Goal: Information Seeking & Learning: Learn about a topic

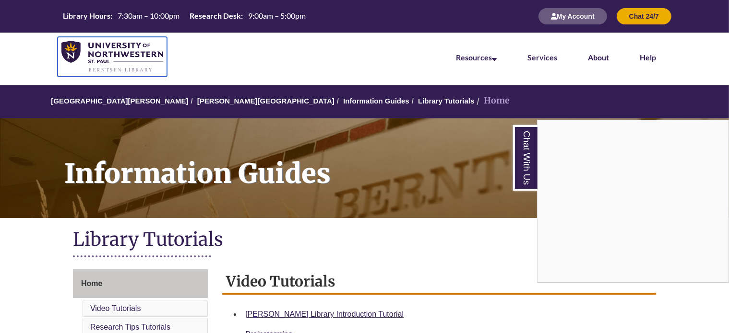
click at [104, 61] on img at bounding box center [112, 57] width 102 height 32
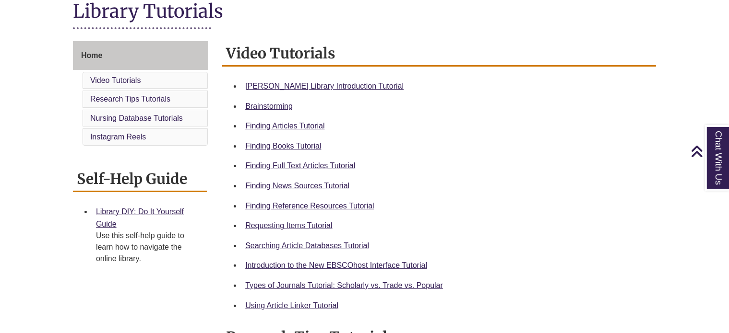
scroll to position [230, 0]
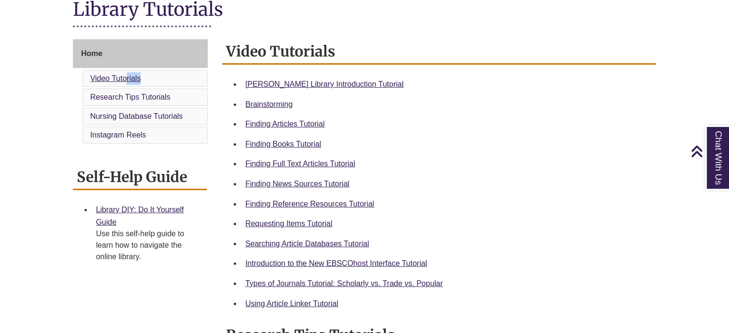
drag, startPoint x: 160, startPoint y: 83, endPoint x: 127, endPoint y: 82, distance: 33.6
click at [127, 82] on li "Video Tutorials" at bounding box center [145, 78] width 125 height 17
click at [127, 82] on link "Video Tutorials" at bounding box center [115, 78] width 51 height 8
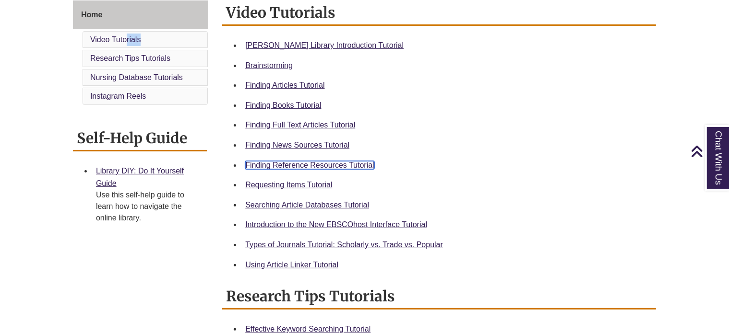
click at [336, 166] on body "Skip to Main Content Library Hours: 7:30am – 10:00pm Research Desk: 9:00am – 5:…" at bounding box center [364, 305] width 729 height 1148
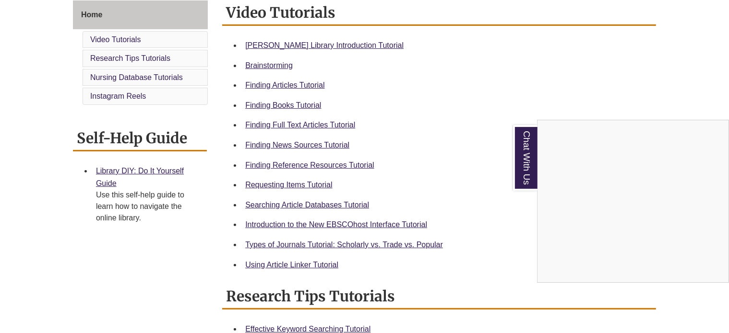
click at [333, 163] on div "Chat With Us" at bounding box center [364, 166] width 729 height 333
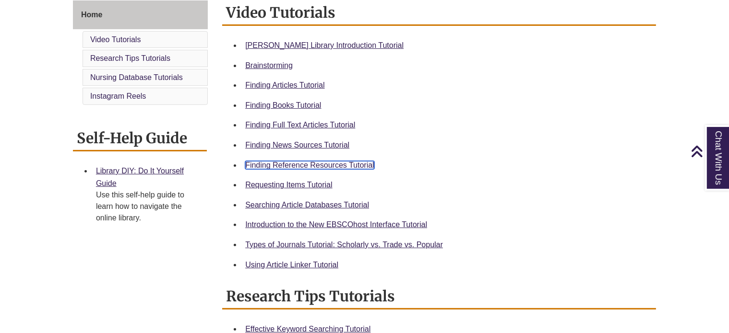
click at [321, 162] on link "Finding Reference Resources Tutorial" at bounding box center [309, 165] width 129 height 8
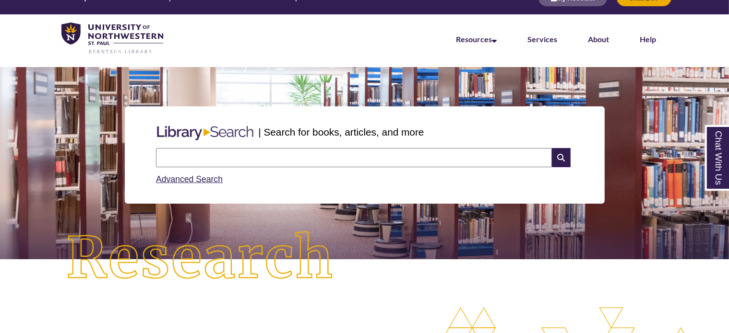
click at [72, 225] on img at bounding box center [200, 259] width 328 height 114
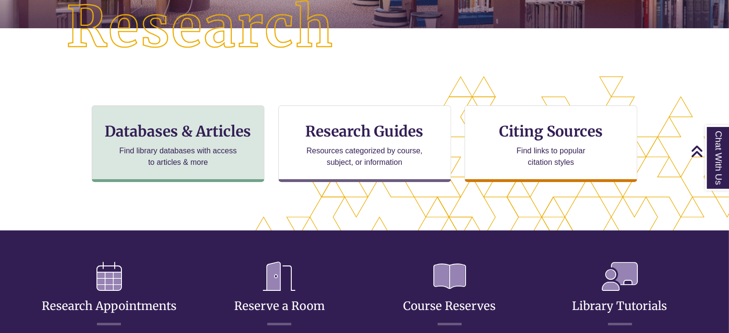
scroll to position [221, 729]
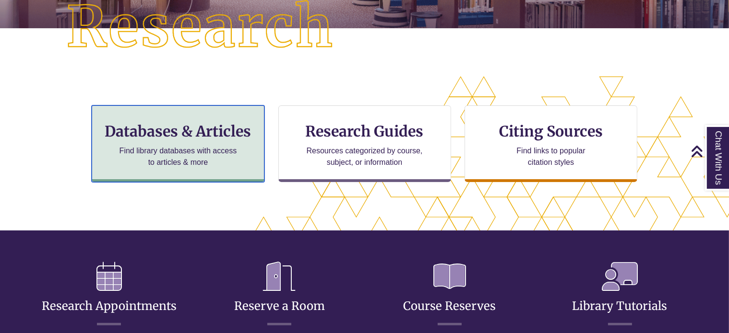
click at [217, 134] on h3 "Databases & Articles" at bounding box center [178, 131] width 156 height 18
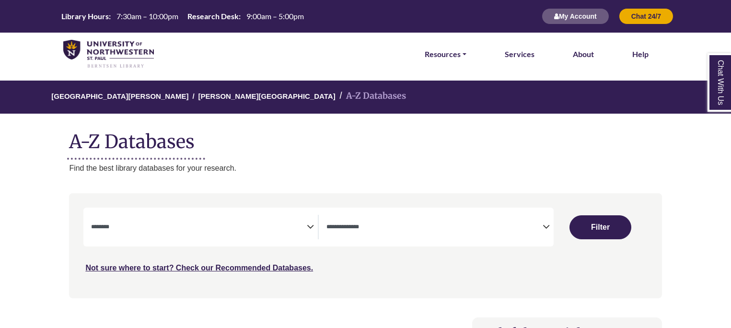
select select "Database Subject Filter"
select select "Database Types Filter"
select select "Database Subject Filter"
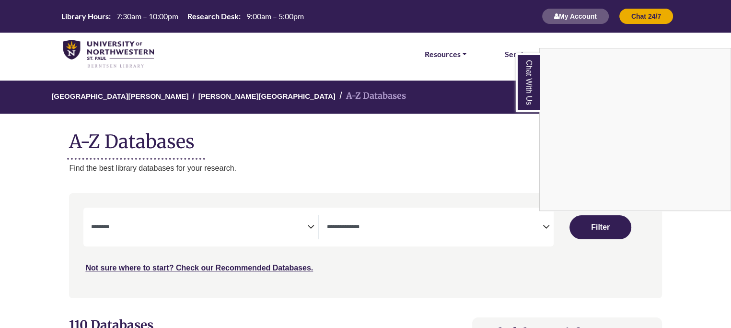
drag, startPoint x: 407, startPoint y: 242, endPoint x: 400, endPoint y: 233, distance: 11.3
click at [400, 233] on div "Chat With Us" at bounding box center [365, 164] width 731 height 328
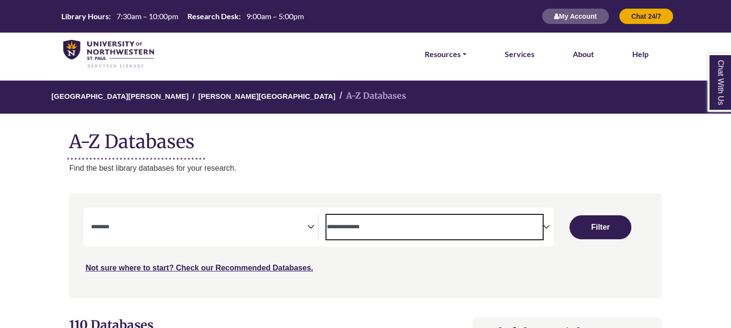
click at [400, 233] on span "Search filters" at bounding box center [435, 227] width 216 height 24
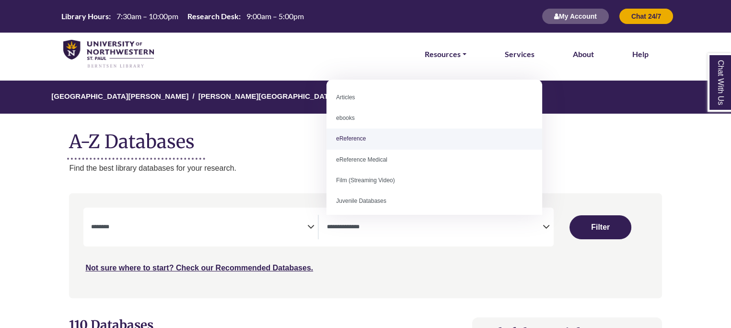
select select "*****"
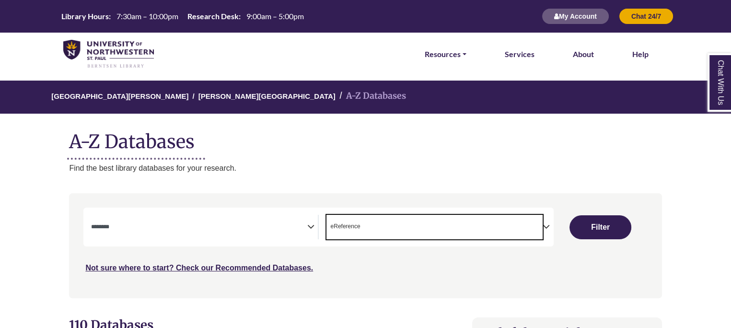
scroll to position [19, 0]
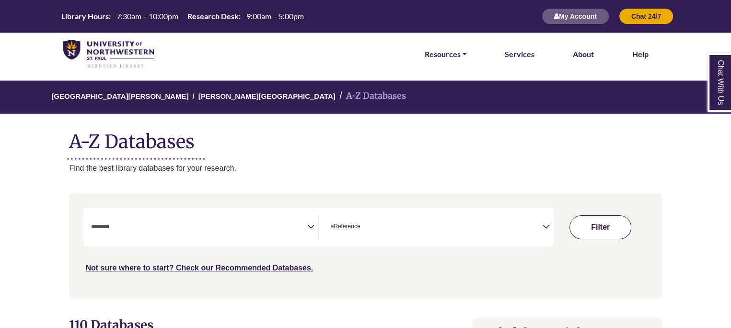
click at [593, 222] on button "Filter" at bounding box center [601, 227] width 62 height 24
select select "Database Subject Filter"
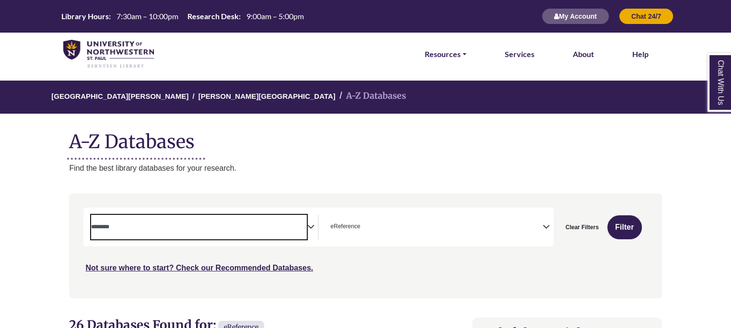
click at [292, 222] on span "Search filters" at bounding box center [199, 226] width 216 height 8
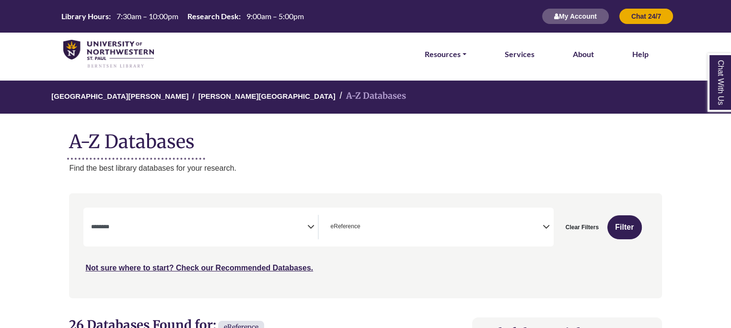
click at [355, 114] on div "University of Northwestern - St. Paul Berntsen Library A-Z Databases A-Z Databa…" at bounding box center [366, 128] width 622 height 94
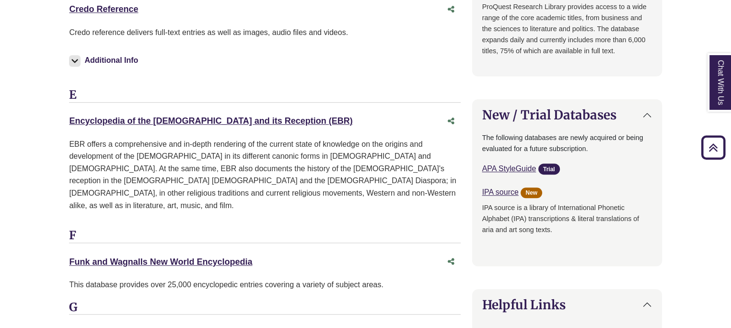
scroll to position [691, 0]
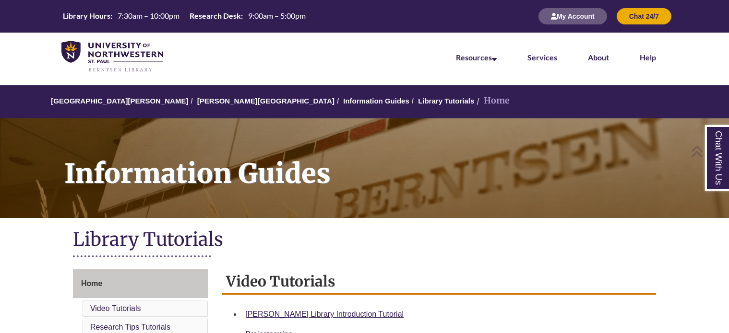
scroll to position [269, 0]
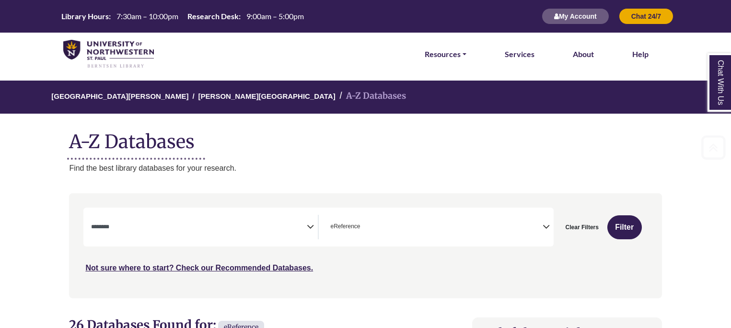
select select "Database Subject Filter"
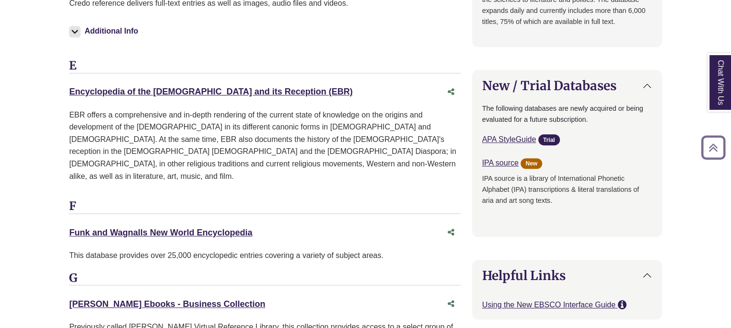
scroll to position [691, 0]
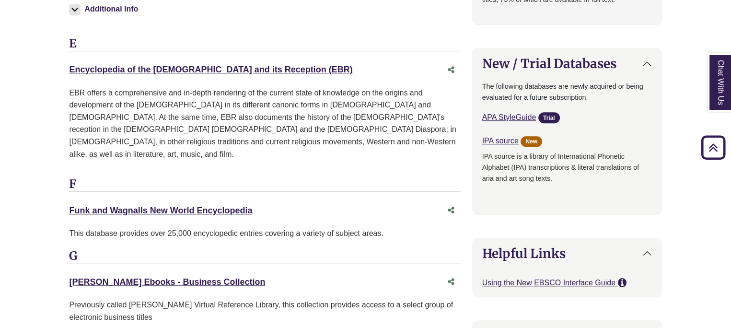
click at [338, 69] on div "E Encyclopedia of the [DEMOGRAPHIC_DATA] and its Reception (EBR) This link open…" at bounding box center [264, 107] width 391 height 141
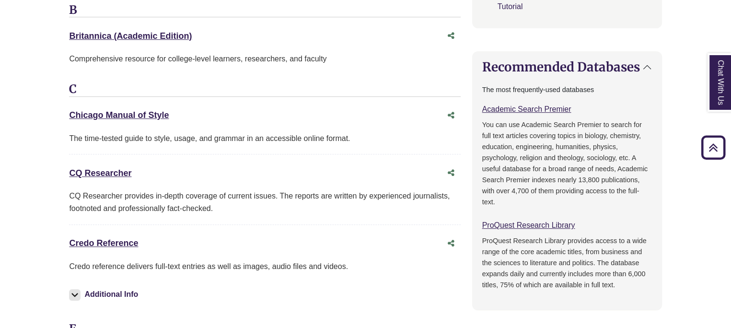
scroll to position [422, 0]
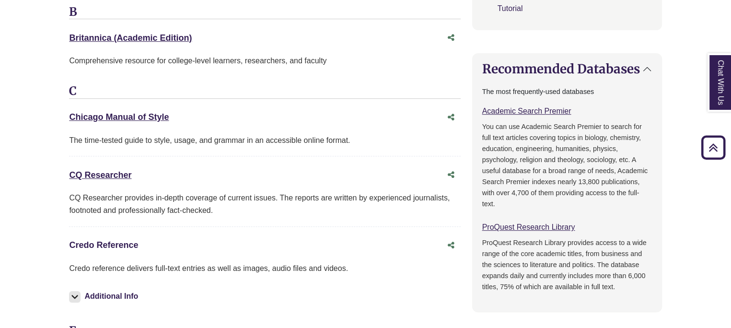
click at [101, 243] on link "Credo Reference This link opens in a new window" at bounding box center [103, 245] width 69 height 10
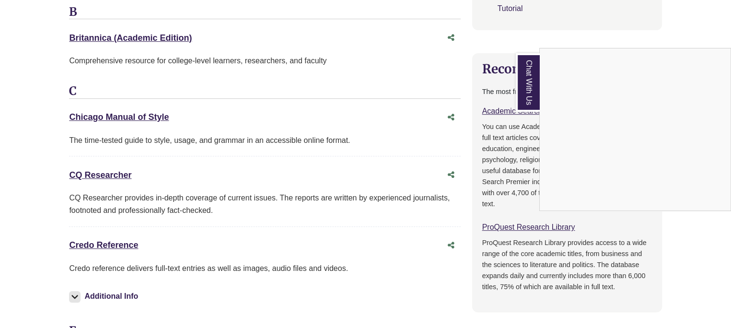
click at [103, 243] on div "Chat With Us" at bounding box center [365, 164] width 731 height 328
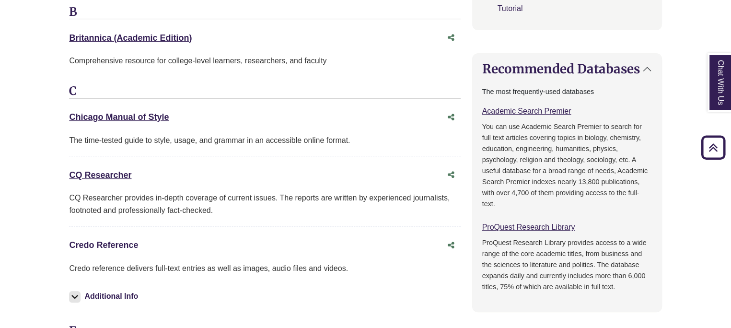
click at [110, 243] on link "Credo Reference This link opens in a new window" at bounding box center [103, 245] width 69 height 10
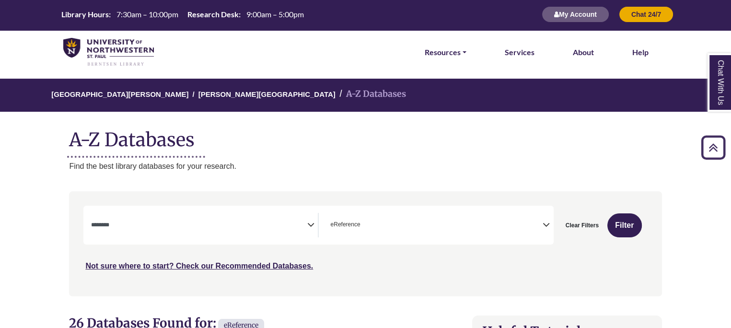
scroll to position [0, 0]
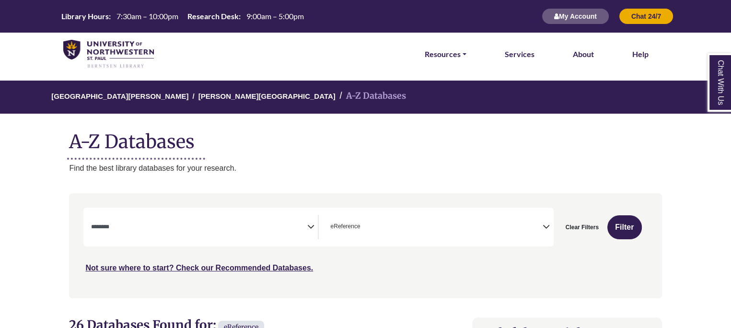
click at [83, 53] on img at bounding box center [108, 54] width 91 height 29
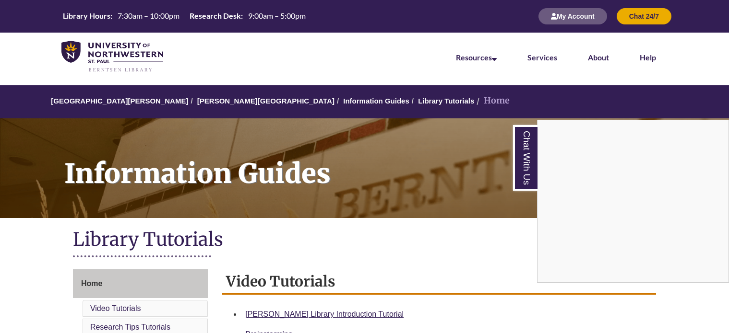
scroll to position [269, 0]
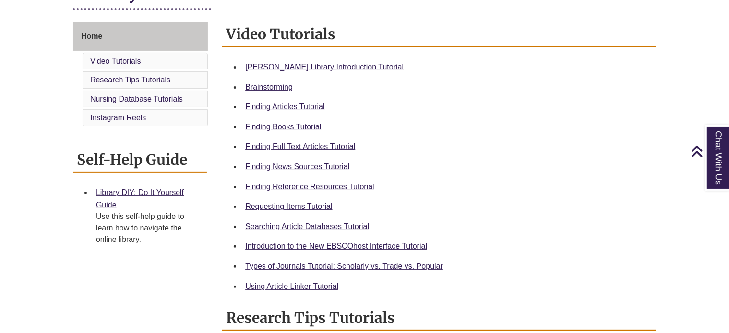
scroll to position [249, 0]
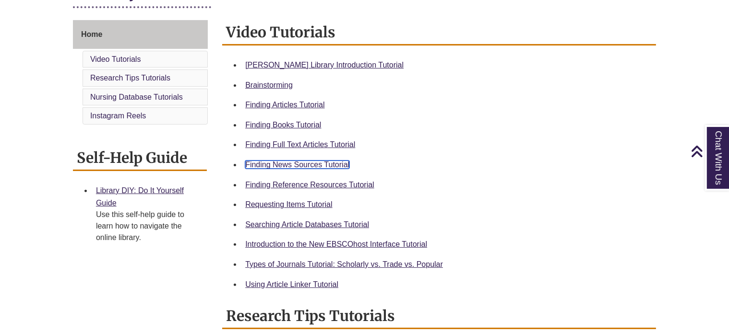
click at [336, 163] on link "Finding News Sources Tutorial" at bounding box center [297, 165] width 104 height 8
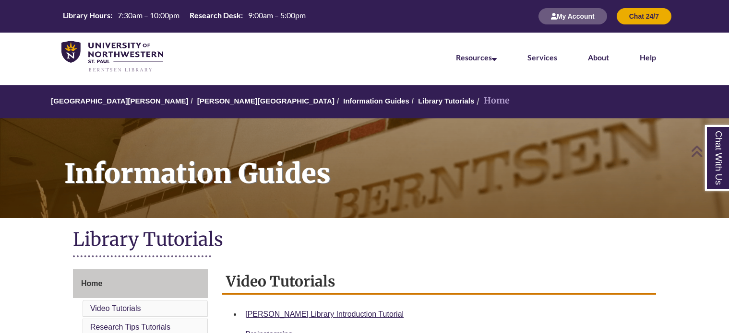
scroll to position [269, 0]
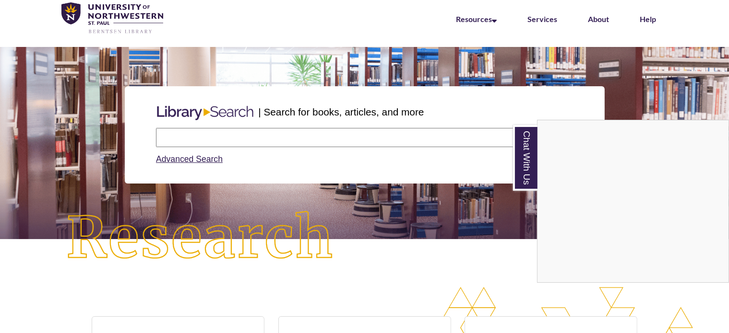
click at [266, 134] on div "Chat With Us" at bounding box center [364, 166] width 729 height 333
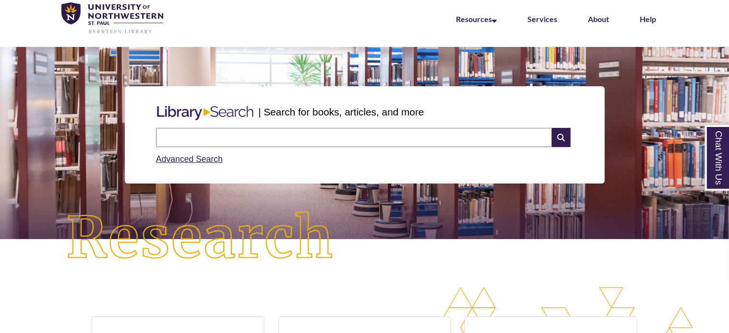
click at [266, 134] on input "text" at bounding box center [354, 137] width 396 height 19
type input "**********"
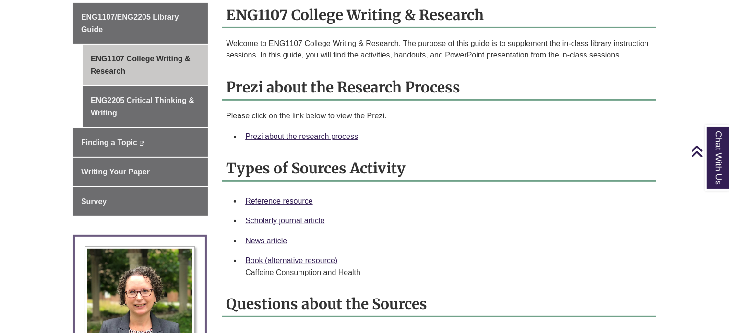
scroll to position [269, 0]
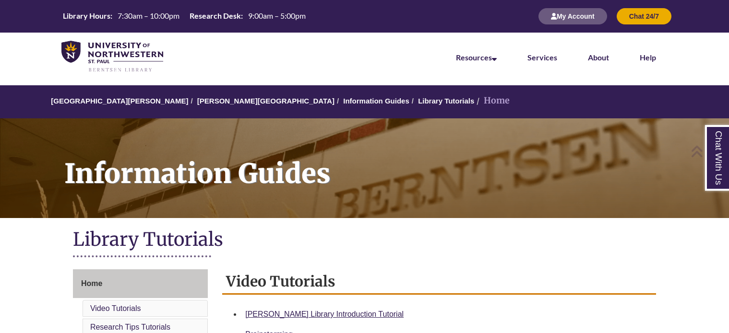
scroll to position [269, 0]
